Goal: Transaction & Acquisition: Purchase product/service

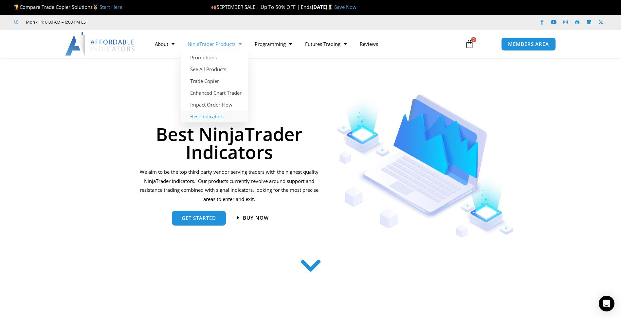
click at [213, 116] on link "Best Indicators" at bounding box center [214, 116] width 67 height 12
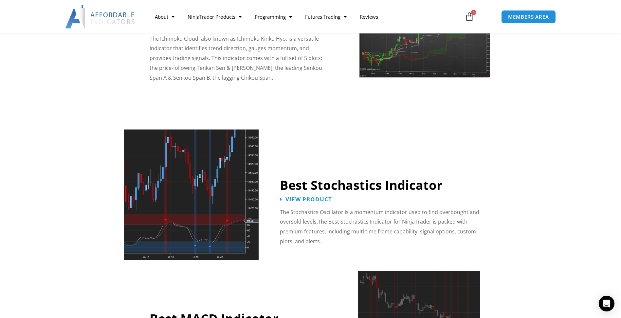
scroll to position [1244, 0]
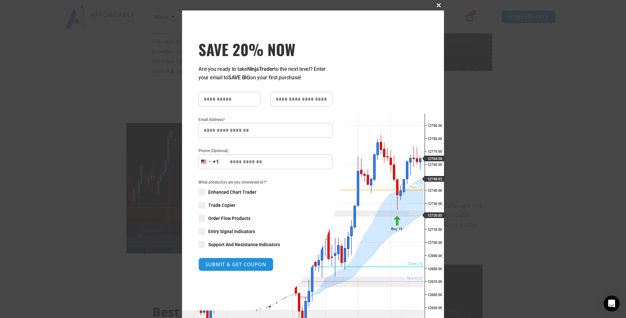
click at [433, 5] on span "SAVE 20% NOW popup" at bounding box center [438, 5] width 10 height 4
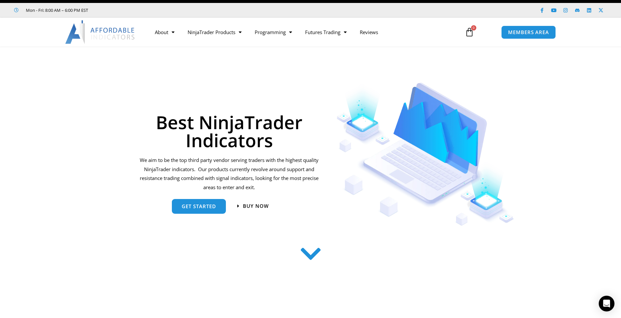
scroll to position [0, 0]
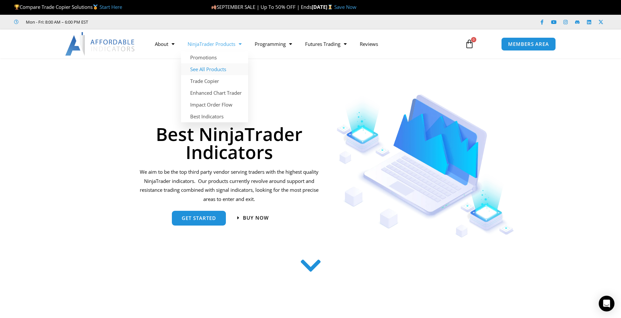
click at [213, 68] on link "See All Products" at bounding box center [214, 69] width 67 height 12
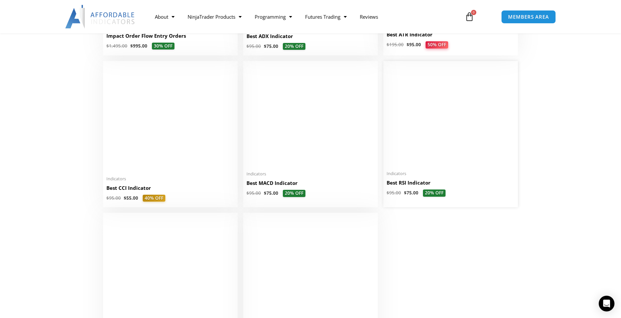
scroll to position [1342, 0]
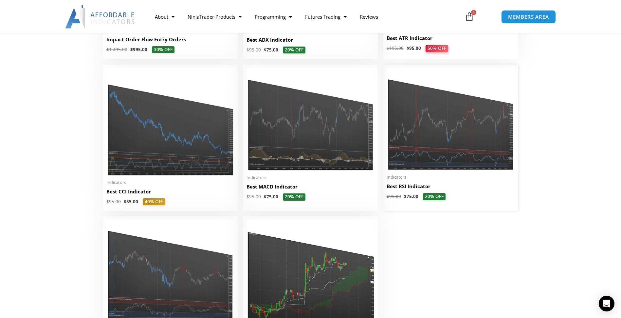
click at [436, 150] on img at bounding box center [451, 119] width 128 height 102
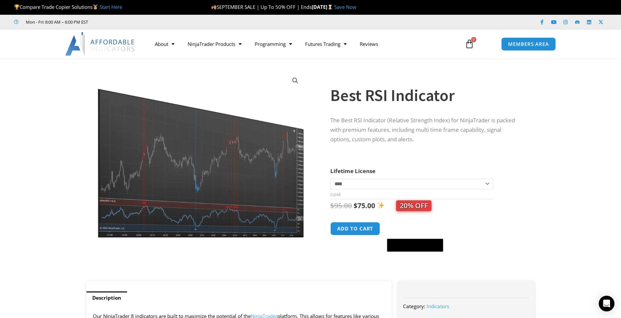
click at [296, 81] on link "View full-screen image gallery" at bounding box center [295, 81] width 12 height 12
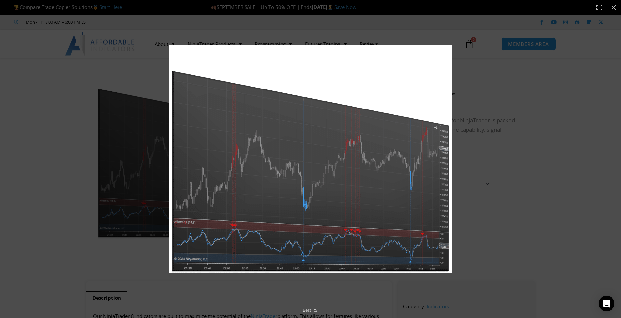
click at [356, 228] on img "Full screen image" at bounding box center [311, 159] width 284 height 228
